Goal: Task Accomplishment & Management: Use online tool/utility

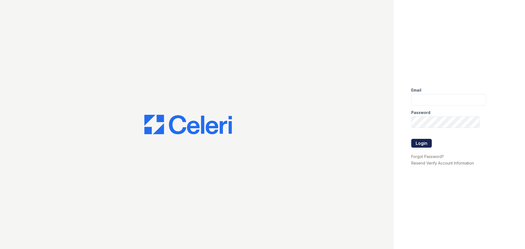
type input "[DOMAIN_NAME][EMAIL_ADDRESS][DOMAIN_NAME]"
click at [421, 143] on button "Login" at bounding box center [421, 143] width 20 height 9
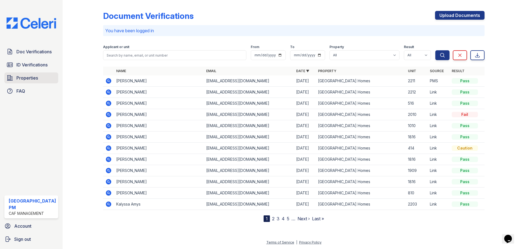
click at [23, 81] on span "Properties" at bounding box center [27, 78] width 22 height 7
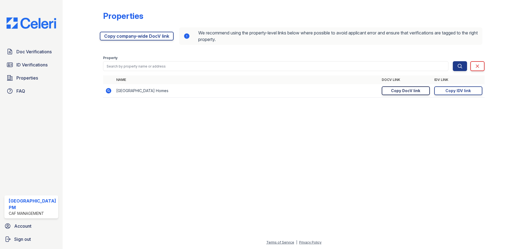
drag, startPoint x: 409, startPoint y: 92, endPoint x: 401, endPoint y: 90, distance: 8.0
click at [401, 90] on div "Copy DocV link" at bounding box center [405, 90] width 29 height 5
